Goal: Task Accomplishment & Management: Use online tool/utility

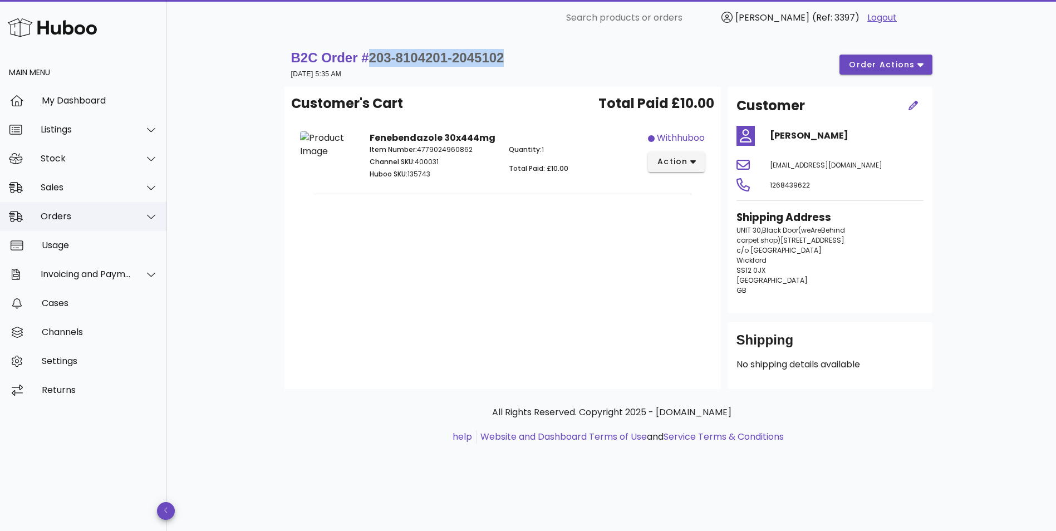
click at [52, 225] on div "Orders" at bounding box center [83, 216] width 167 height 29
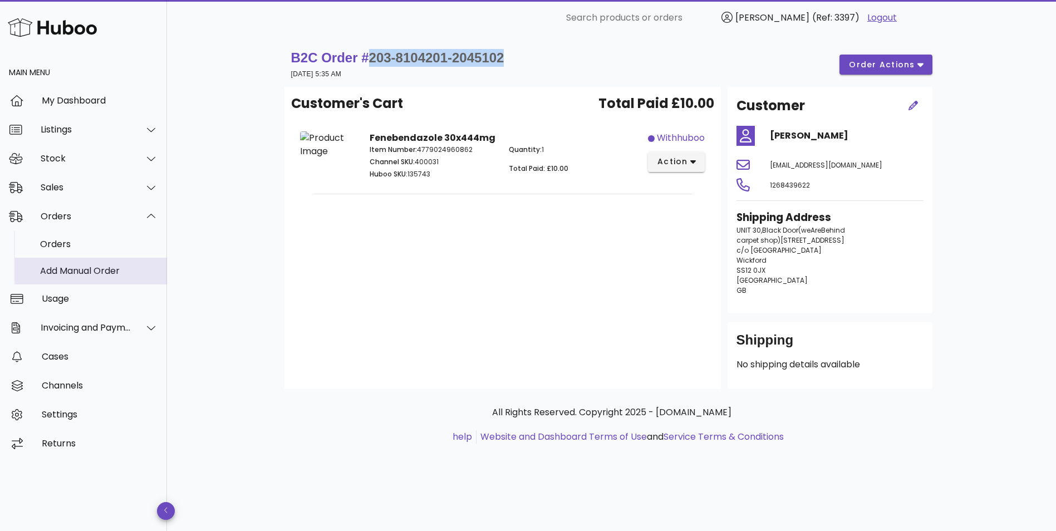
click at [66, 268] on div "Add Manual Order" at bounding box center [99, 271] width 118 height 11
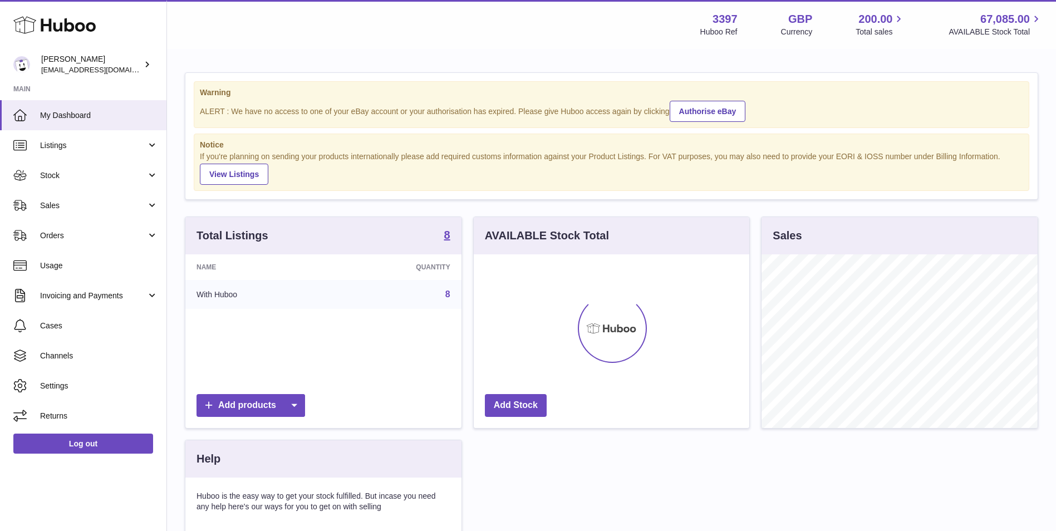
scroll to position [174, 276]
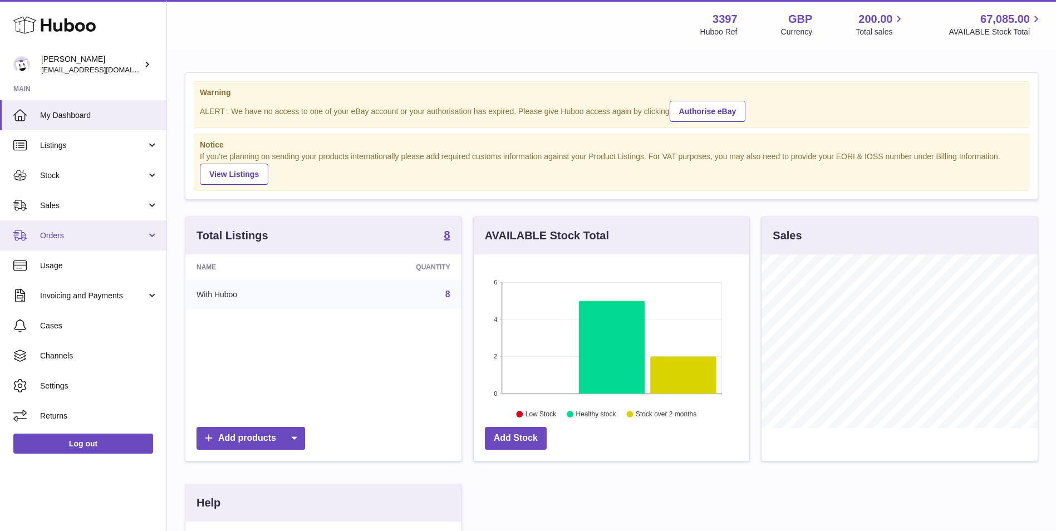
click at [100, 231] on span "Orders" at bounding box center [93, 236] width 106 height 11
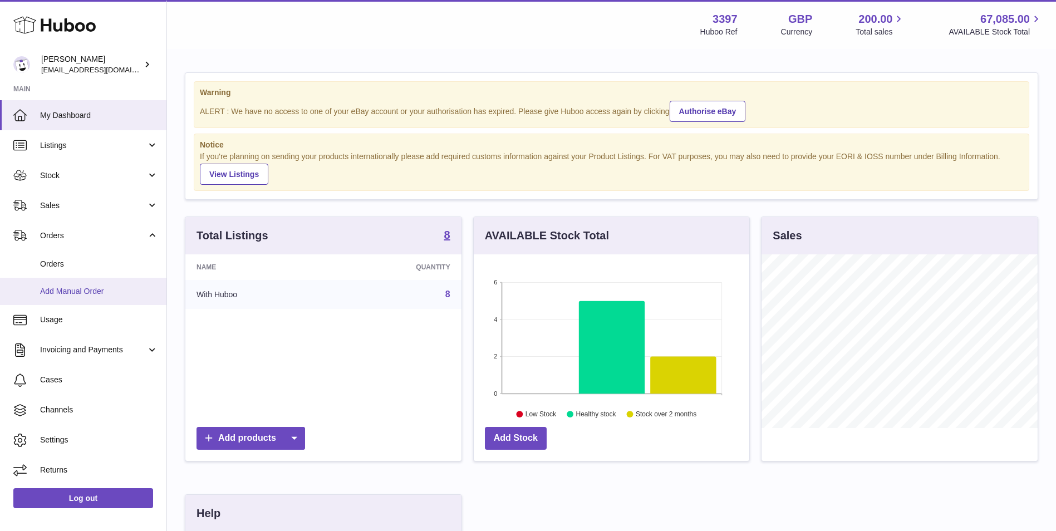
click at [99, 292] on span "Add Manual Order" at bounding box center [99, 291] width 118 height 11
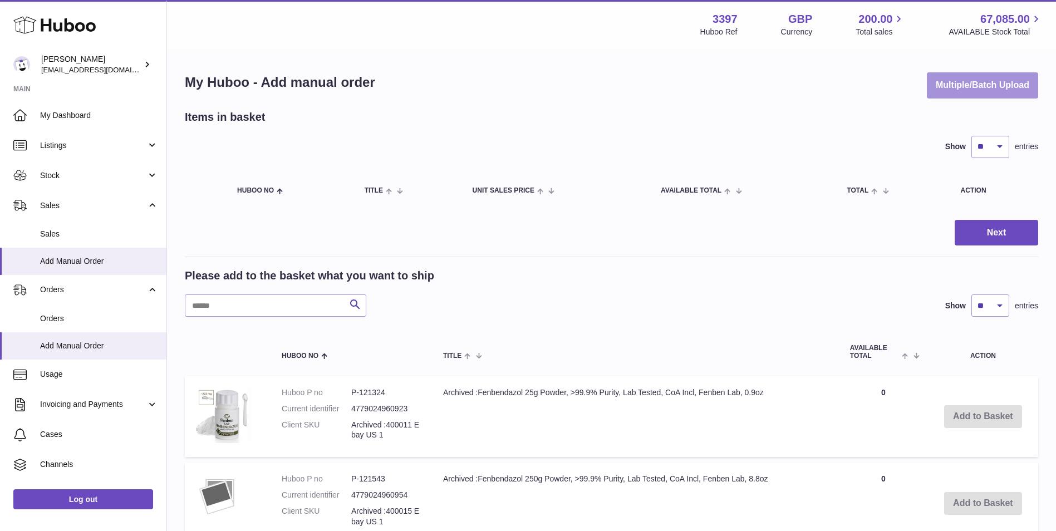
click at [973, 81] on button "Multiple/Batch Upload" at bounding box center [982, 85] width 111 height 26
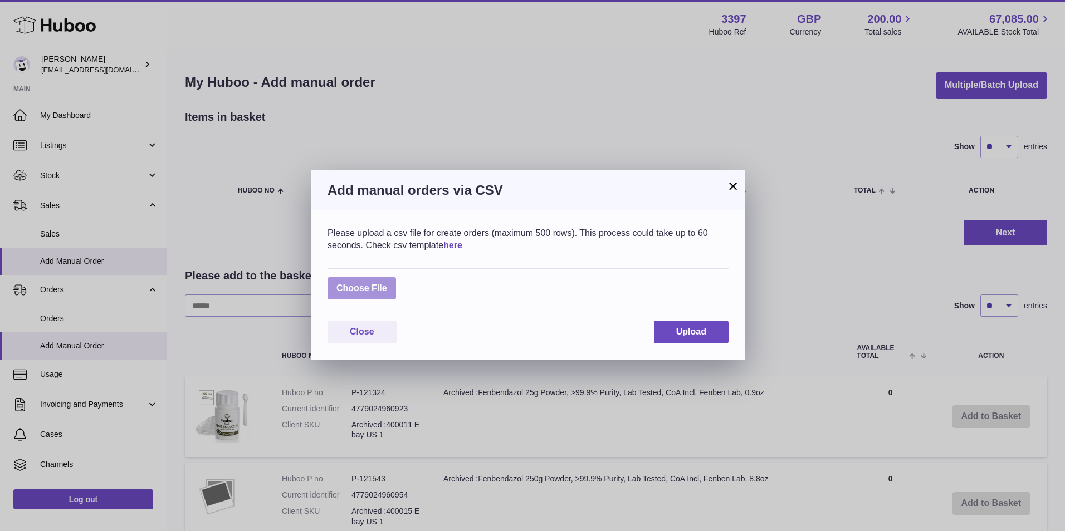
click at [356, 288] on label at bounding box center [361, 288] width 68 height 23
click at [387, 283] on input "file" at bounding box center [387, 283] width 1 height 1
type input "**********"
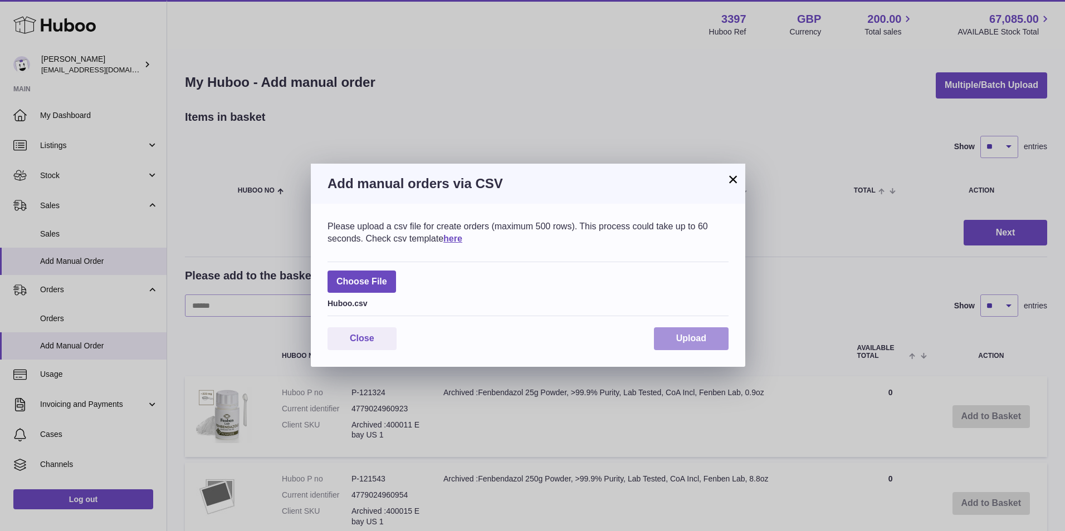
click at [713, 331] on button "Upload" at bounding box center [691, 338] width 75 height 23
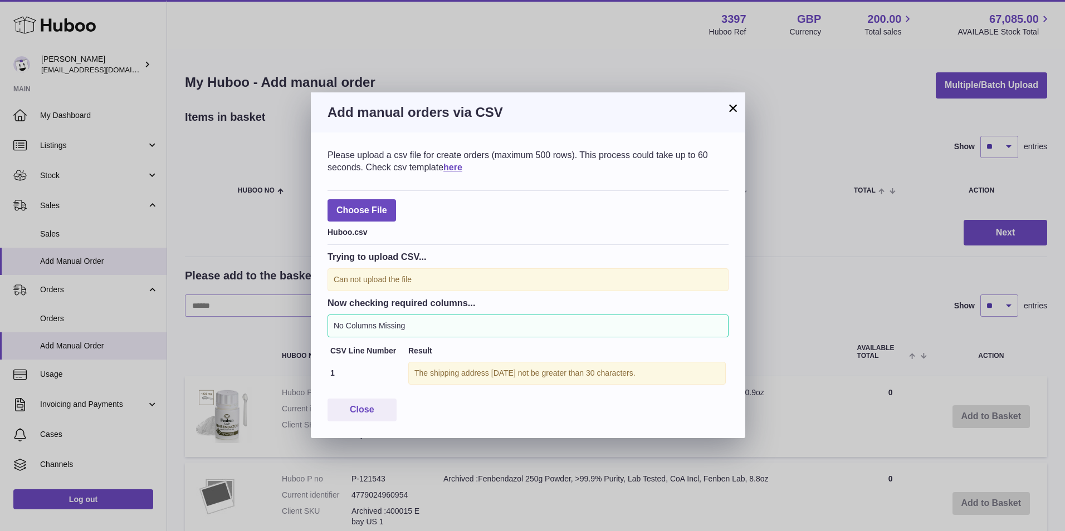
click at [732, 106] on button "×" at bounding box center [732, 107] width 13 height 13
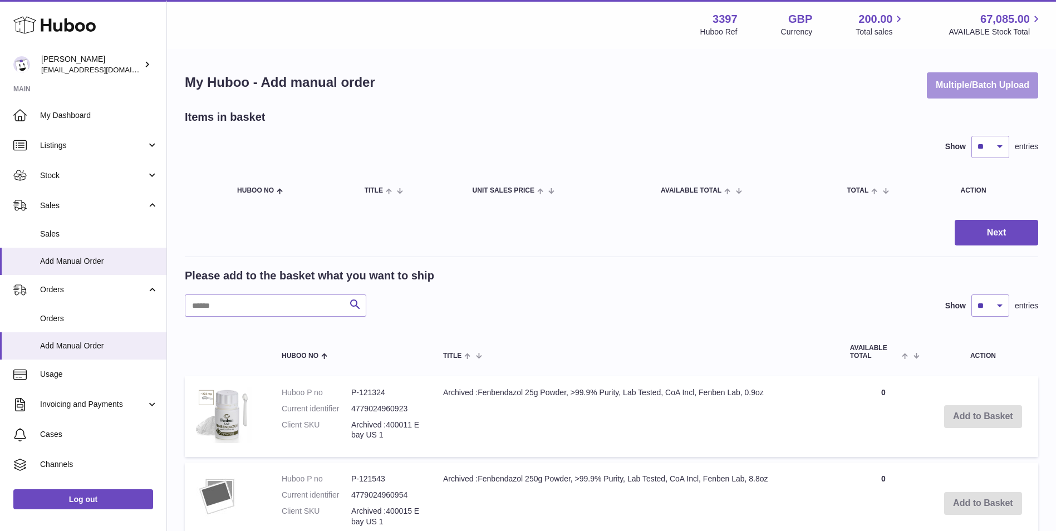
click at [975, 81] on button "Multiple/Batch Upload" at bounding box center [982, 85] width 111 height 26
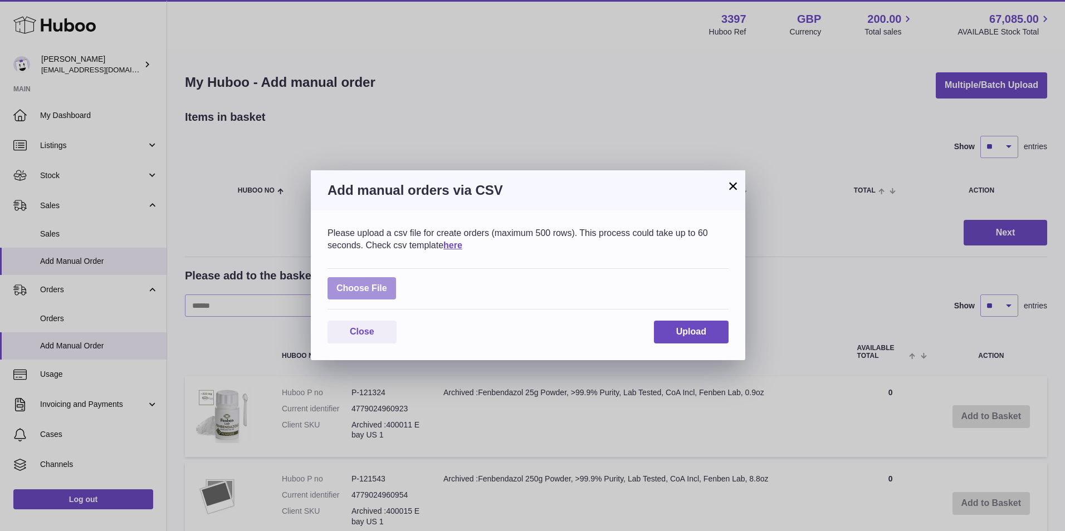
click at [358, 286] on label at bounding box center [361, 288] width 68 height 23
click at [387, 283] on input "file" at bounding box center [387, 283] width 1 height 1
type input "**********"
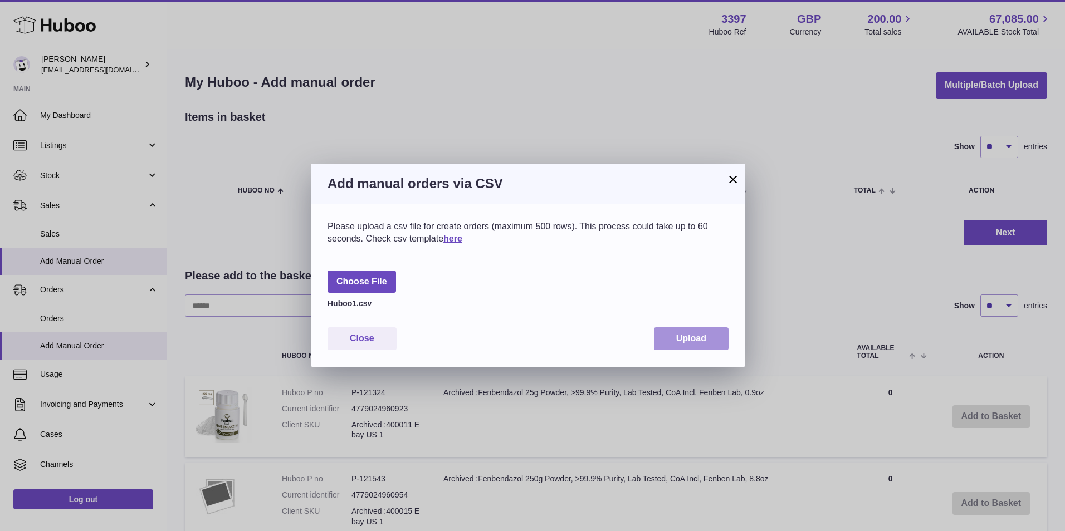
click at [688, 339] on span "Upload" at bounding box center [691, 338] width 30 height 9
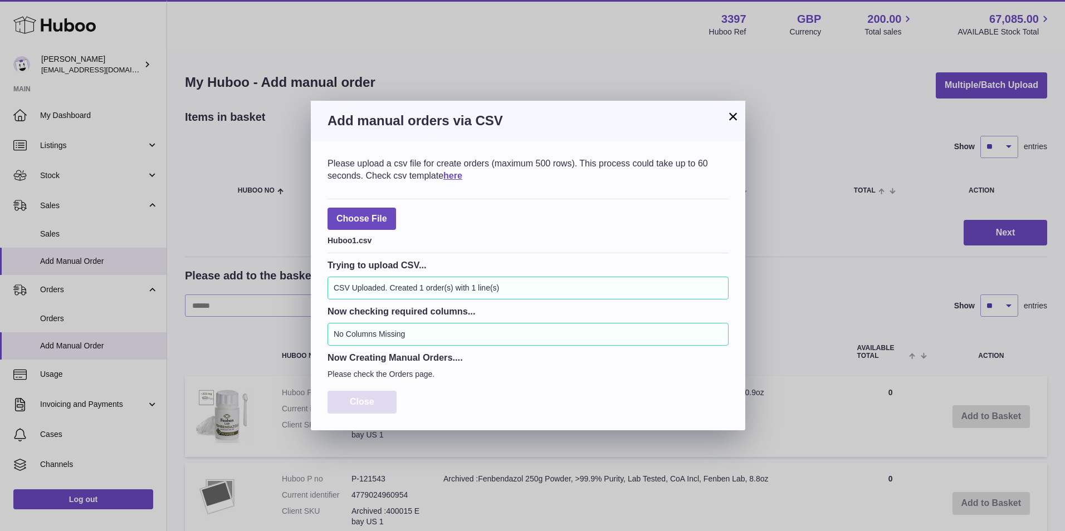
click at [369, 398] on span "Close" at bounding box center [362, 401] width 24 height 9
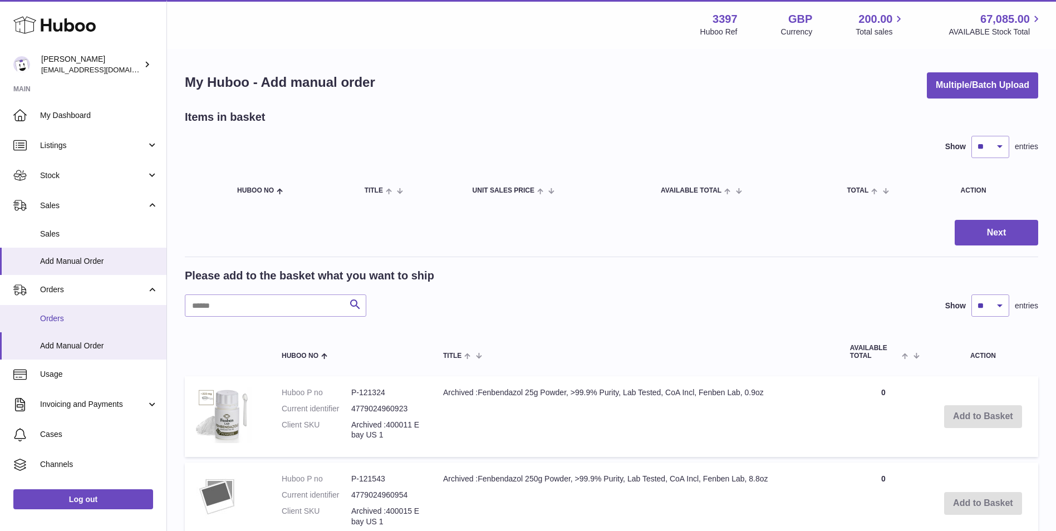
click at [63, 317] on span "Orders" at bounding box center [99, 318] width 118 height 11
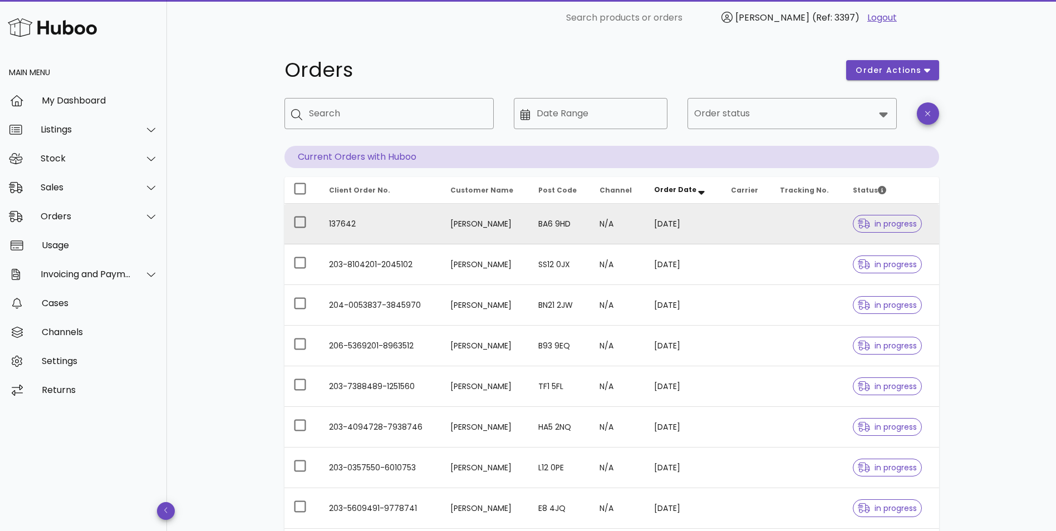
click at [464, 228] on td "[PERSON_NAME]" at bounding box center [486, 224] width 88 height 41
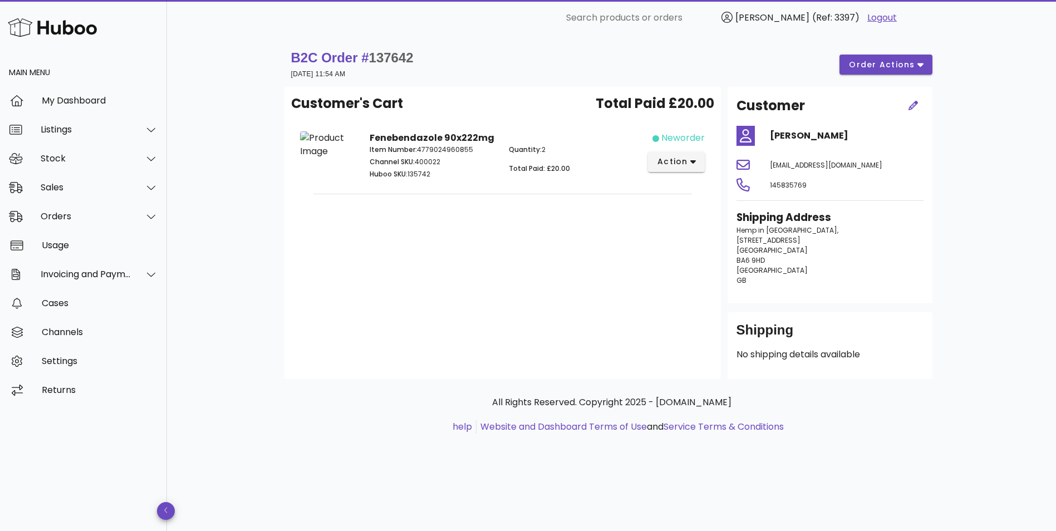
click at [403, 54] on span "137642" at bounding box center [391, 57] width 45 height 15
click at [401, 54] on span "137642" at bounding box center [391, 57] width 45 height 15
copy span "137642"
